Goal: Information Seeking & Learning: Learn about a topic

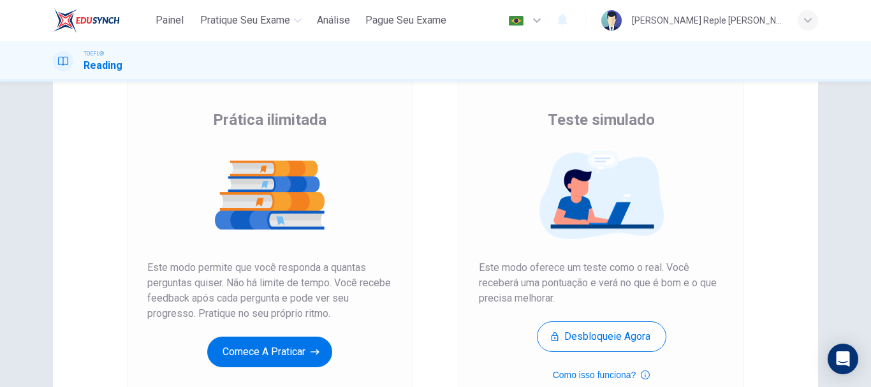
scroll to position [230, 0]
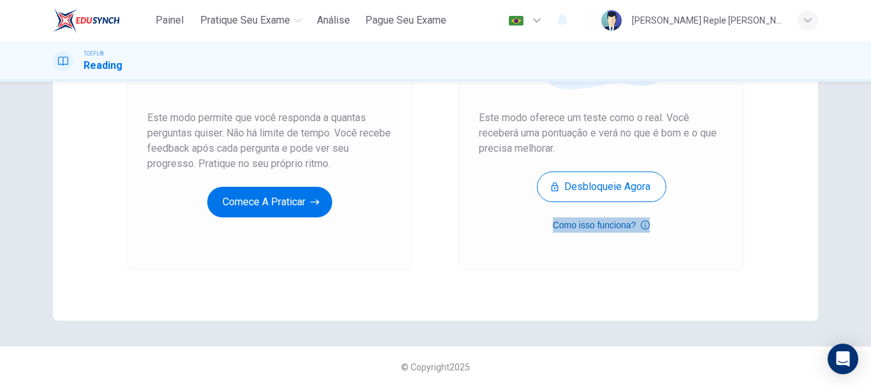
click at [580, 229] on button "Como isso funciona?" at bounding box center [602, 224] width 98 height 15
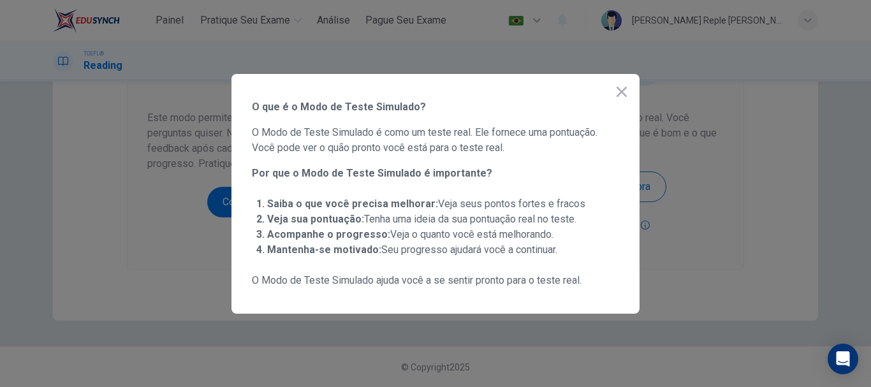
click at [624, 101] on button "button" at bounding box center [622, 92] width 26 height 26
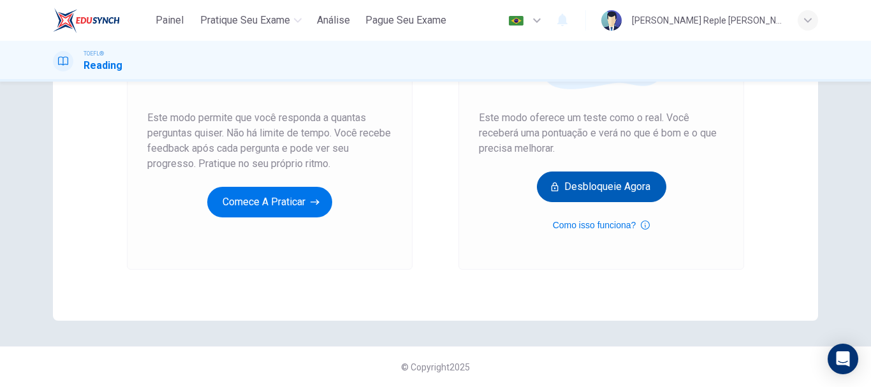
click at [617, 199] on button "Desbloqueie agora" at bounding box center [601, 187] width 129 height 31
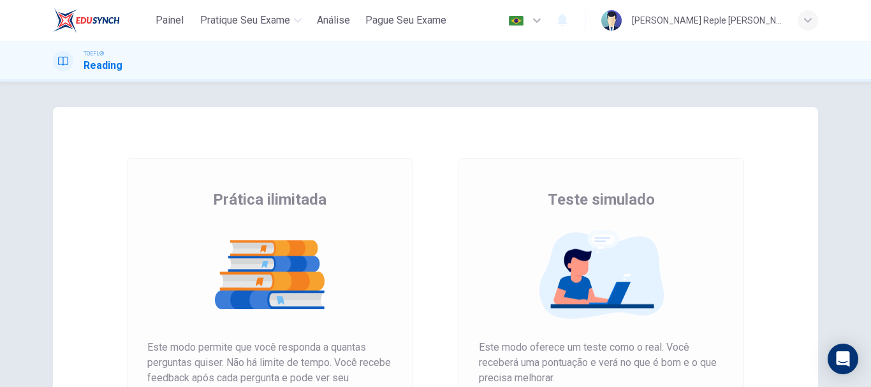
click at [169, 17] on span "Painel" at bounding box center [170, 20] width 28 height 15
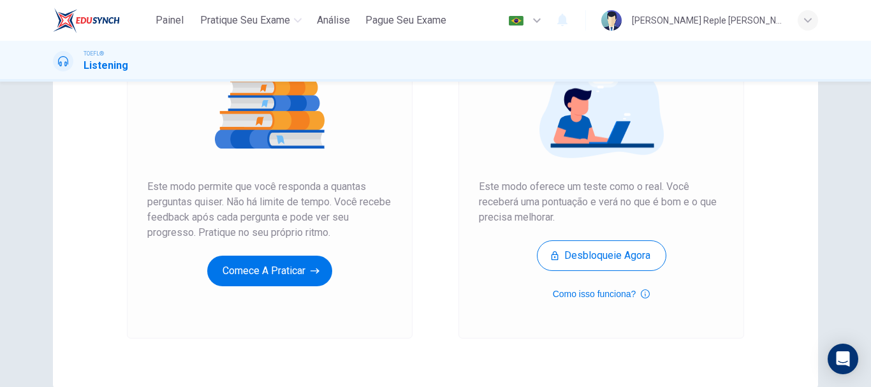
scroll to position [161, 0]
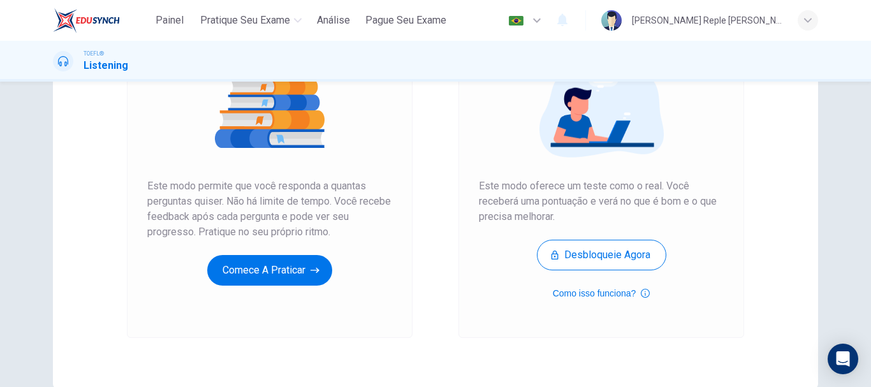
drag, startPoint x: 287, startPoint y: 239, endPoint x: 290, endPoint y: 254, distance: 15.5
click at [290, 254] on div "Prática ilimitada Este modo permite que você responda a quantas perguntas quise…" at bounding box center [269, 157] width 245 height 258
click at [290, 257] on button "Comece a praticar" at bounding box center [269, 270] width 125 height 31
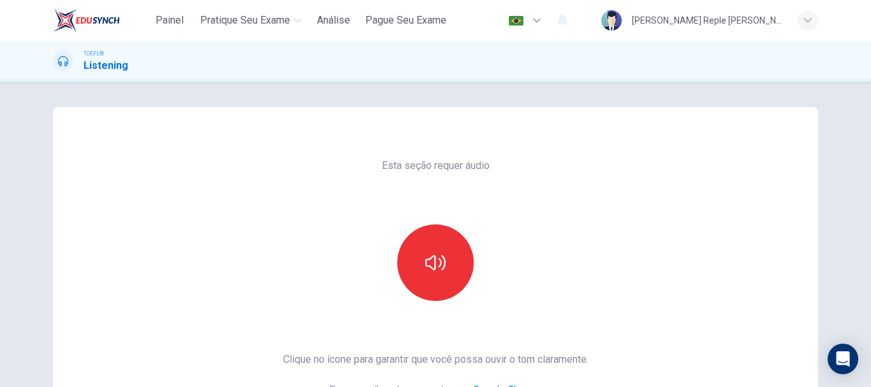
scroll to position [39, 0]
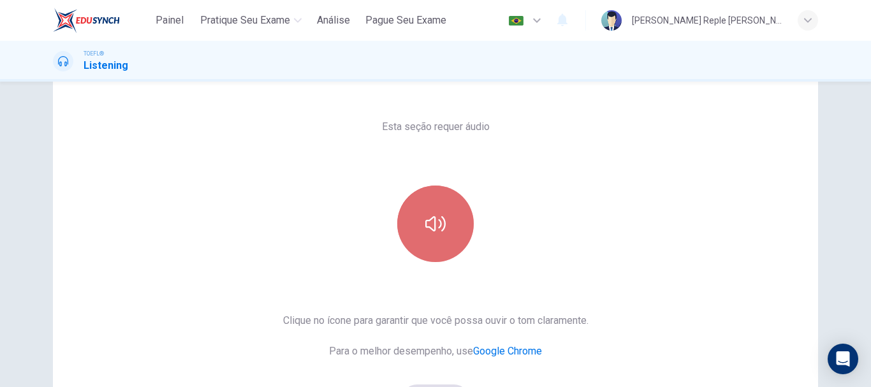
click at [404, 224] on button "button" at bounding box center [435, 224] width 77 height 77
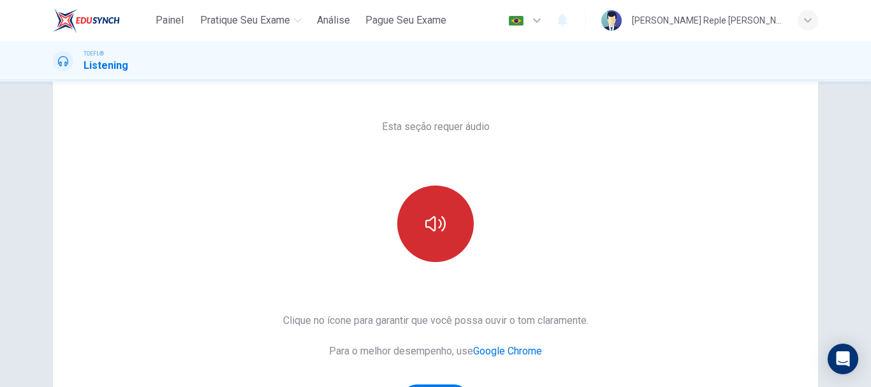
click at [404, 224] on button "button" at bounding box center [435, 224] width 77 height 77
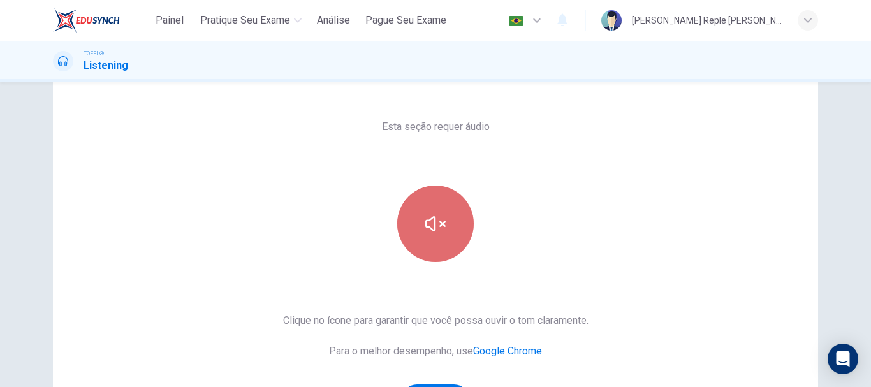
click at [404, 224] on button "button" at bounding box center [435, 224] width 77 height 77
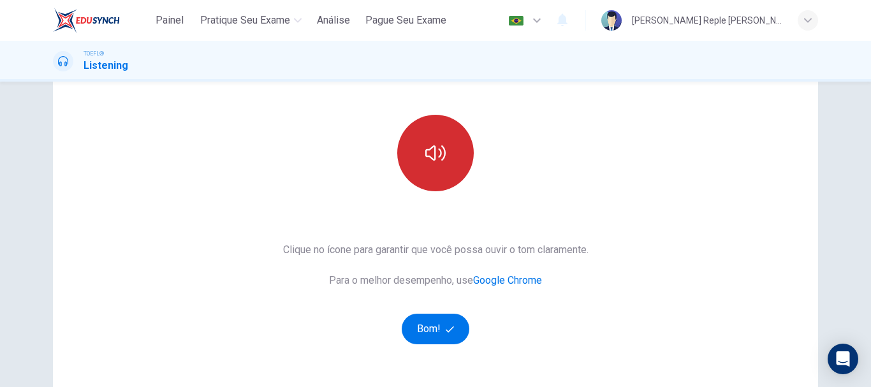
scroll to position [112, 0]
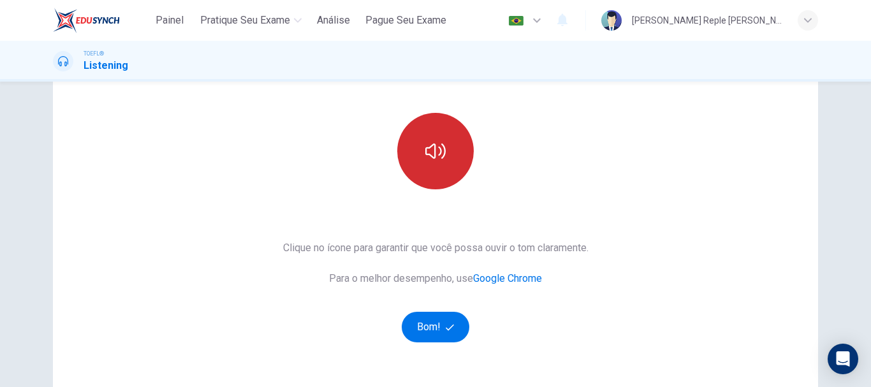
click at [404, 224] on div "Esta seção requer áudio Clique no ícone para garantir que você possa ouvir o to…" at bounding box center [436, 217] width 326 height 443
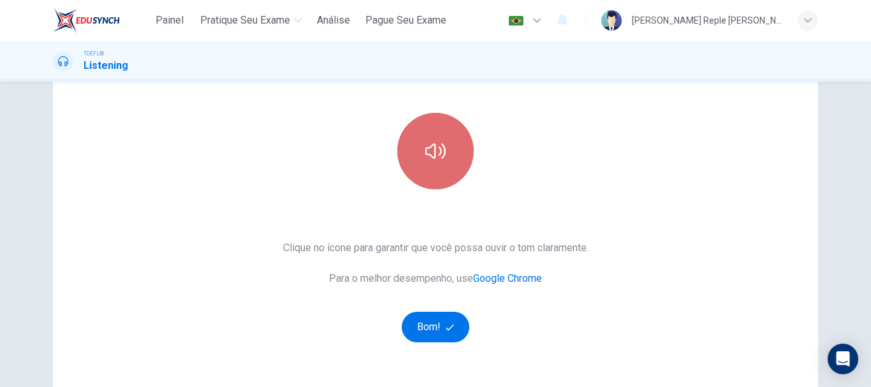
click at [425, 142] on icon "button" at bounding box center [435, 151] width 20 height 20
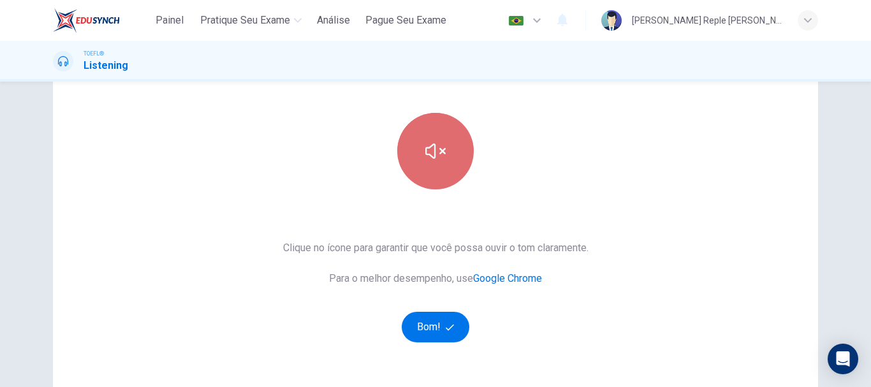
click at [425, 142] on icon "button" at bounding box center [435, 151] width 20 height 20
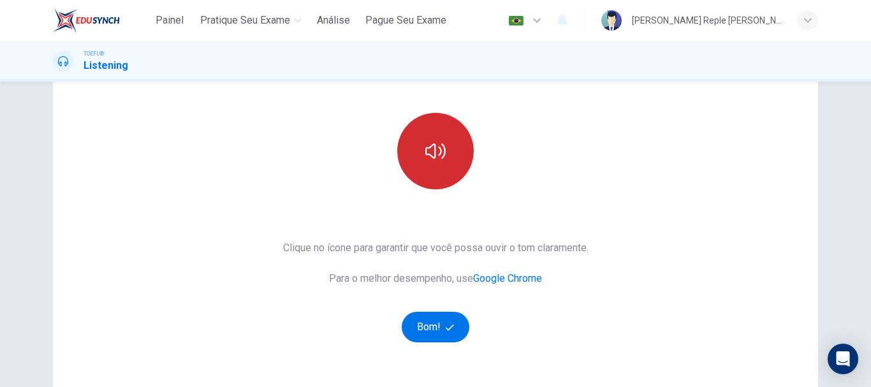
click at [425, 142] on icon "button" at bounding box center [435, 151] width 20 height 20
click at [430, 161] on icon "button" at bounding box center [435, 151] width 20 height 20
